Goal: Find specific page/section: Find specific page/section

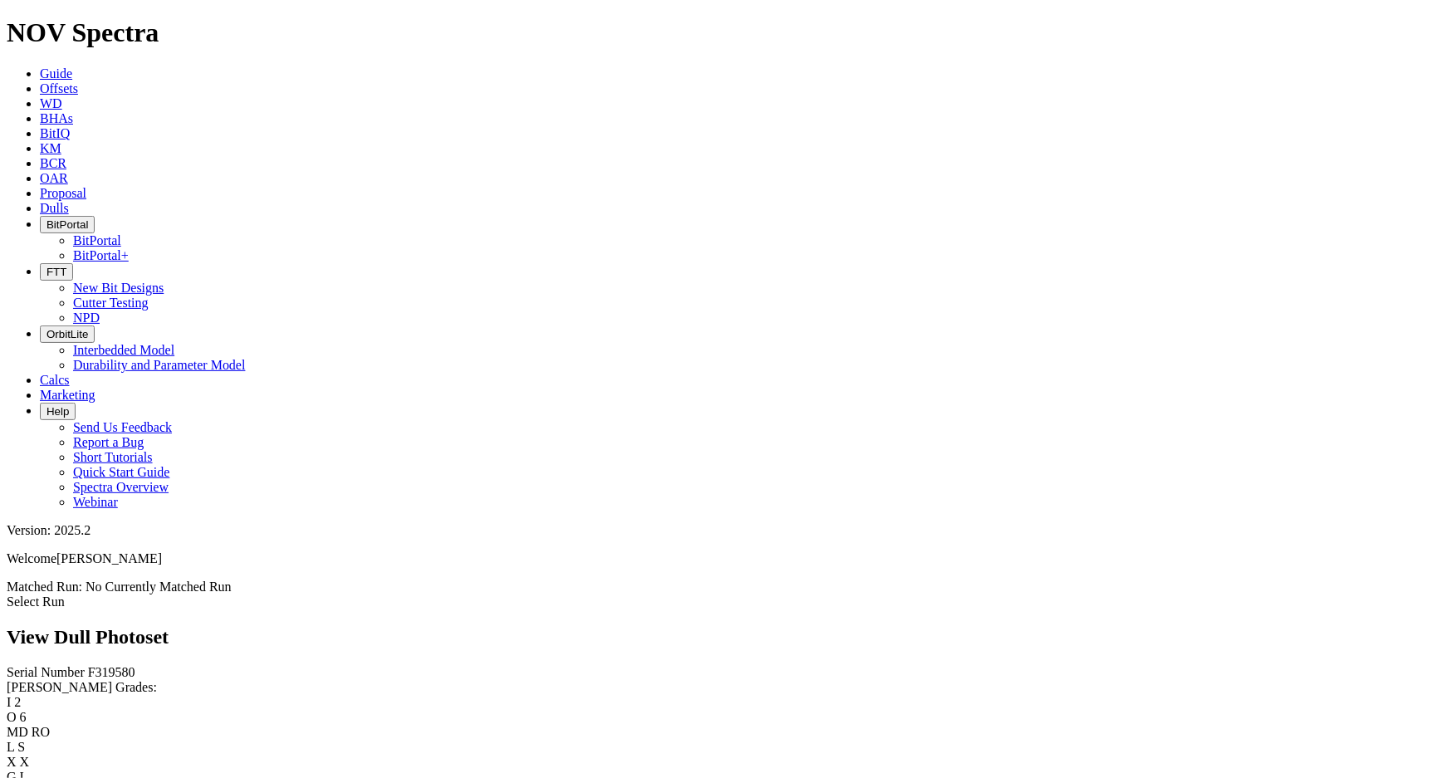
click at [69, 201] on span "Dulls" at bounding box center [54, 208] width 29 height 14
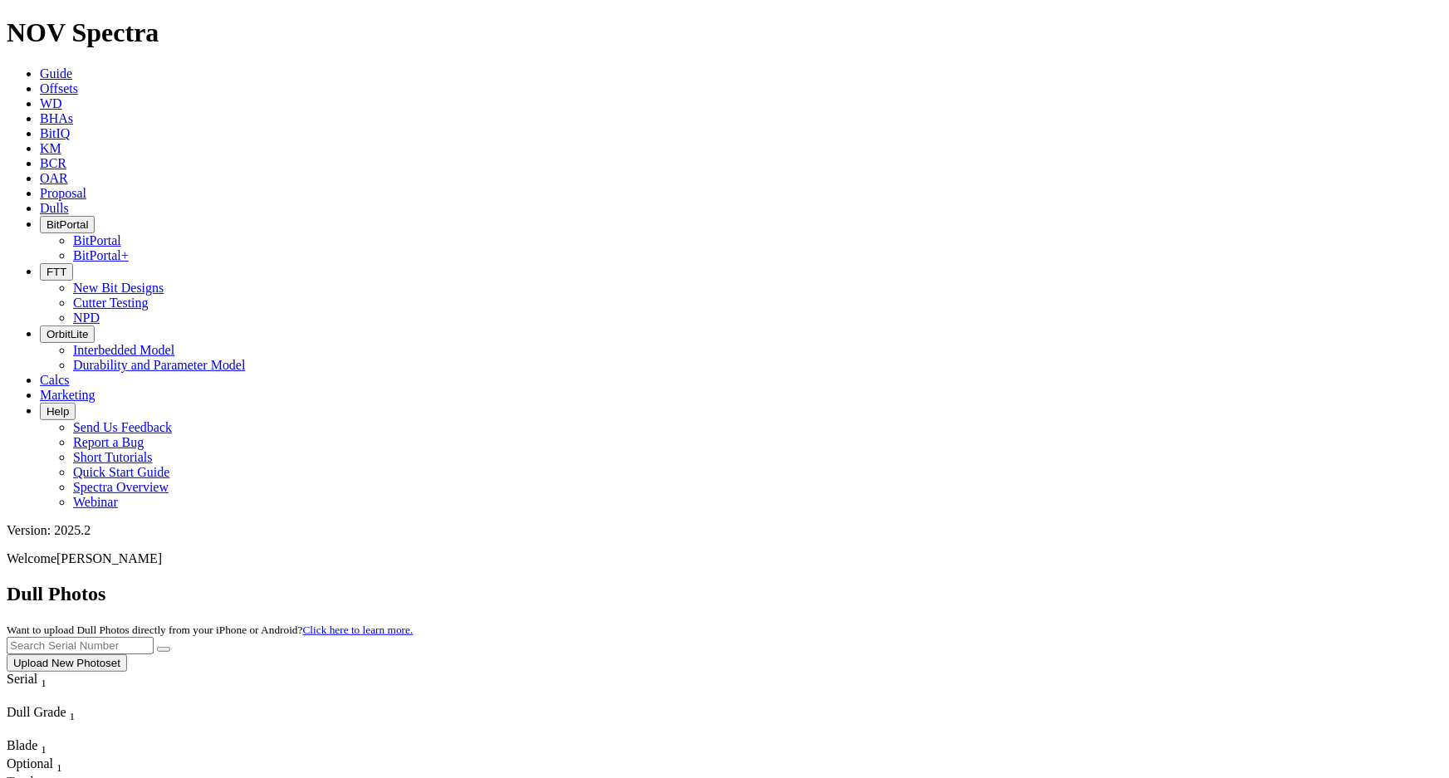
click at [154, 637] on input "text" at bounding box center [80, 645] width 147 height 17
paste input "A316951"
type input "A316951"
click at [170, 647] on button "submit" at bounding box center [163, 649] width 13 height 5
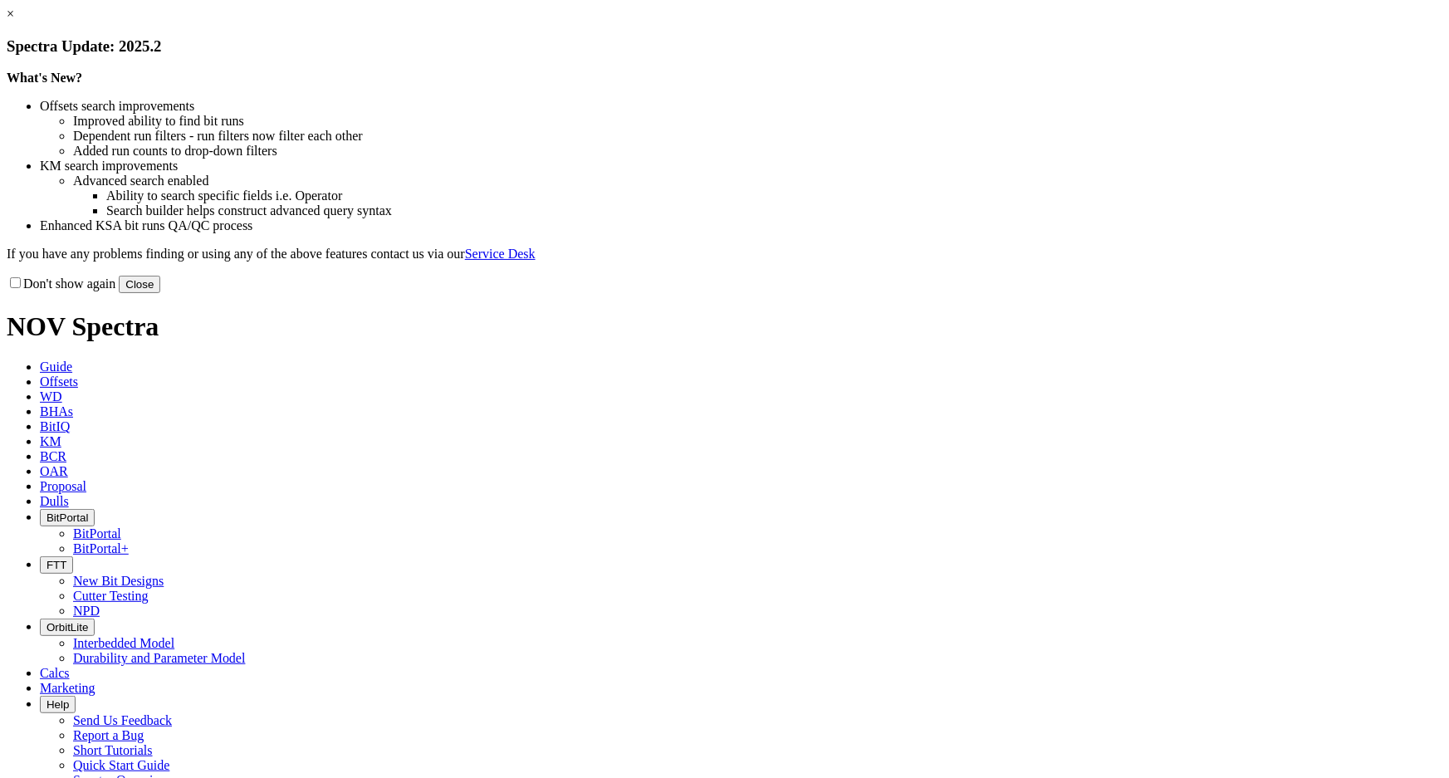
click at [1025, 293] on div "Don't show again Close" at bounding box center [724, 284] width 1435 height 18
click at [160, 293] on button "Close" at bounding box center [140, 284] width 42 height 17
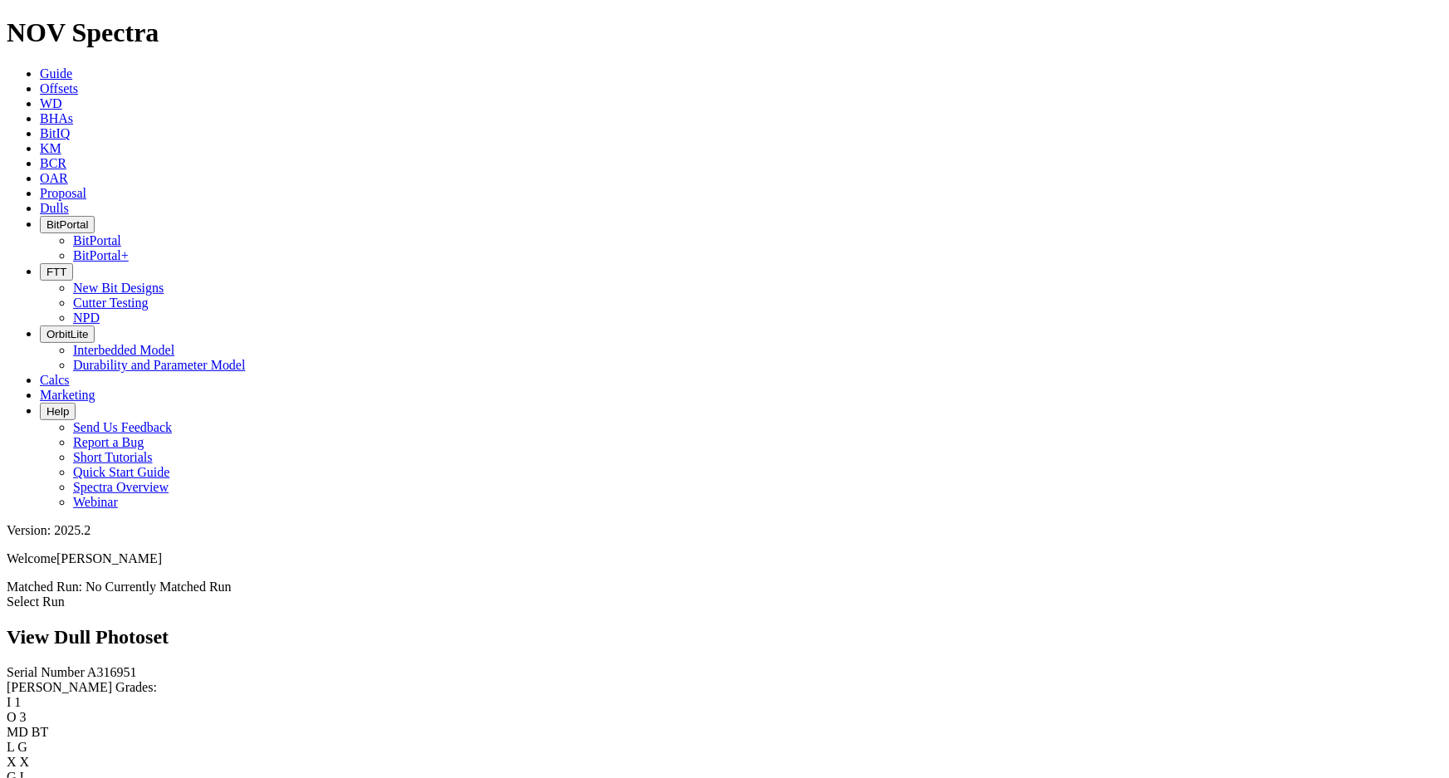
scroll to position [1434, 0]
